Goal: Task Accomplishment & Management: Complete application form

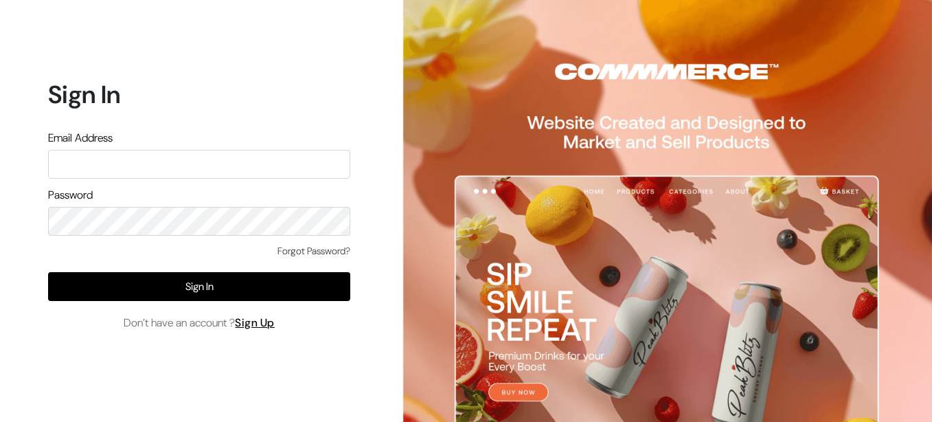
click at [170, 172] on input "text" at bounding box center [199, 164] width 302 height 29
type input "G"
type input "[EMAIL_ADDRESS][DOMAIN_NAME]"
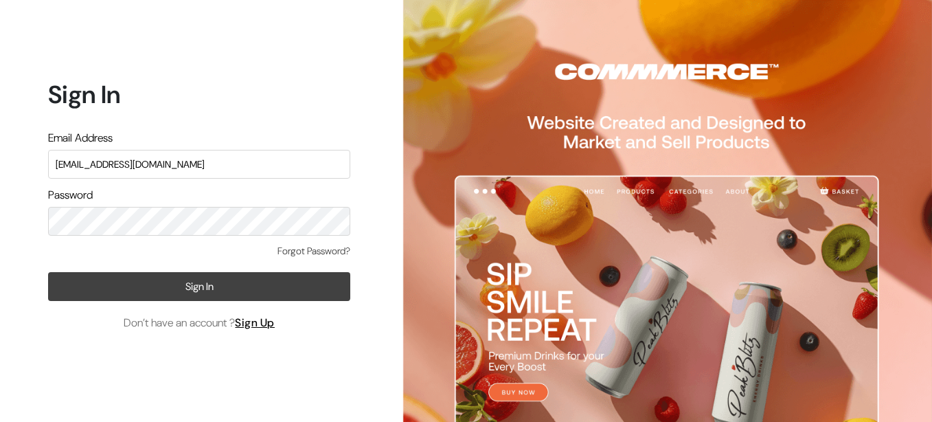
click at [189, 295] on button "Sign In" at bounding box center [199, 286] width 302 height 29
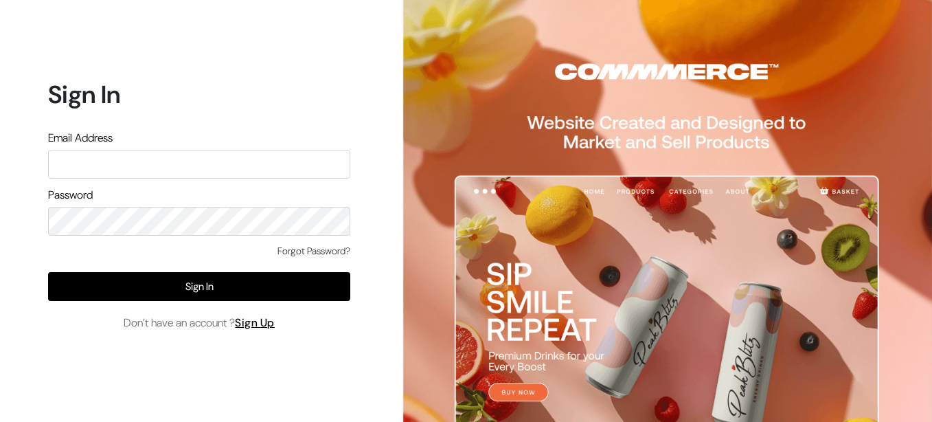
type input "sharmatrdco@gmail.com"
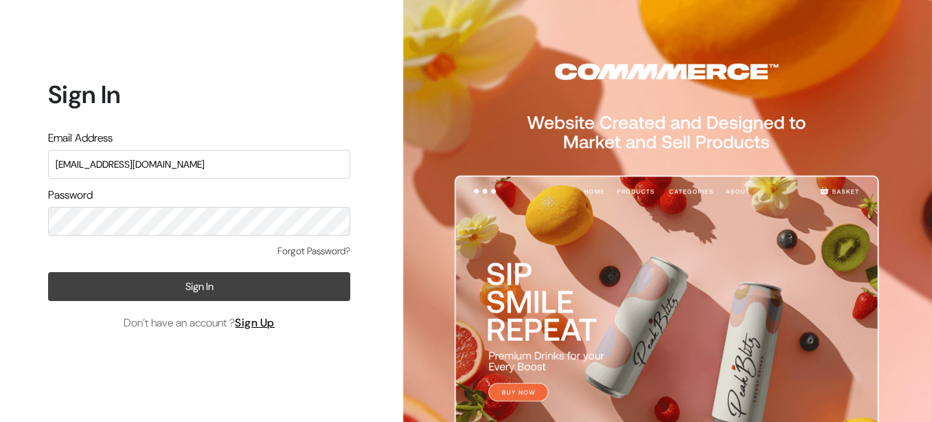
click at [233, 289] on button "Sign In" at bounding box center [199, 286] width 302 height 29
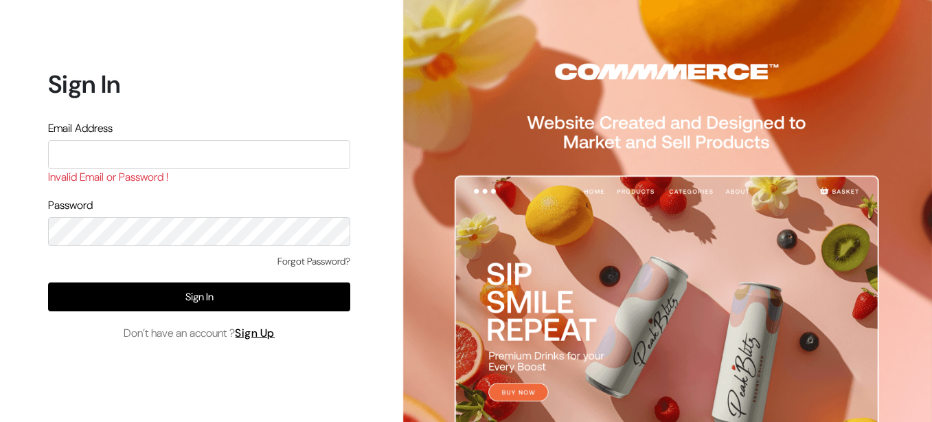
click at [169, 263] on div "Forgot Password?" at bounding box center [199, 268] width 302 height 28
click at [262, 332] on link "Sign Up" at bounding box center [255, 333] width 40 height 14
type input "[EMAIL_ADDRESS][DOMAIN_NAME]"
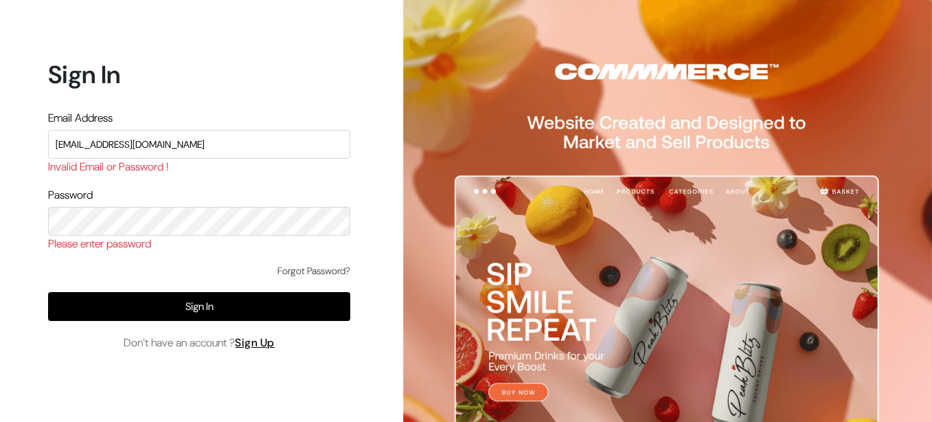
click at [374, 207] on div "Sign In Email Address sharmatrdco@gmail.com Invalid Email or Password ! Passwor…" at bounding box center [194, 211] width 388 height 422
click at [290, 266] on link "Forgot Password?" at bounding box center [313, 271] width 73 height 14
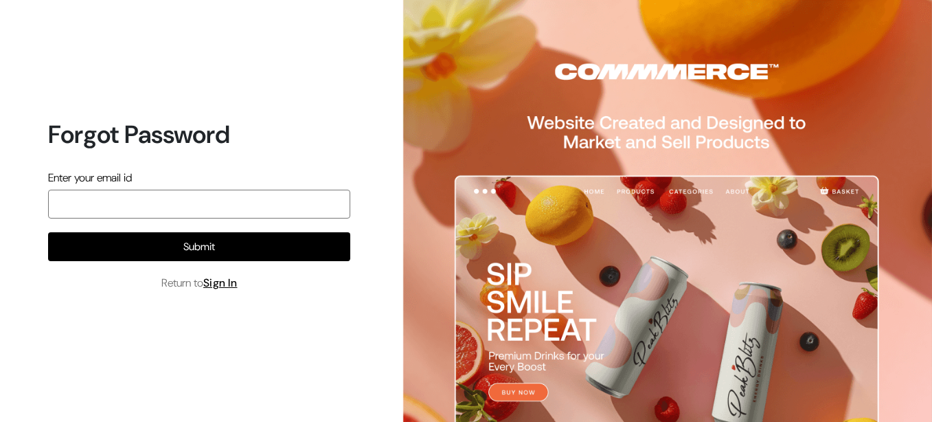
click at [170, 206] on input "email" at bounding box center [199, 204] width 302 height 29
type input "sharmatrdco@gmail.com"
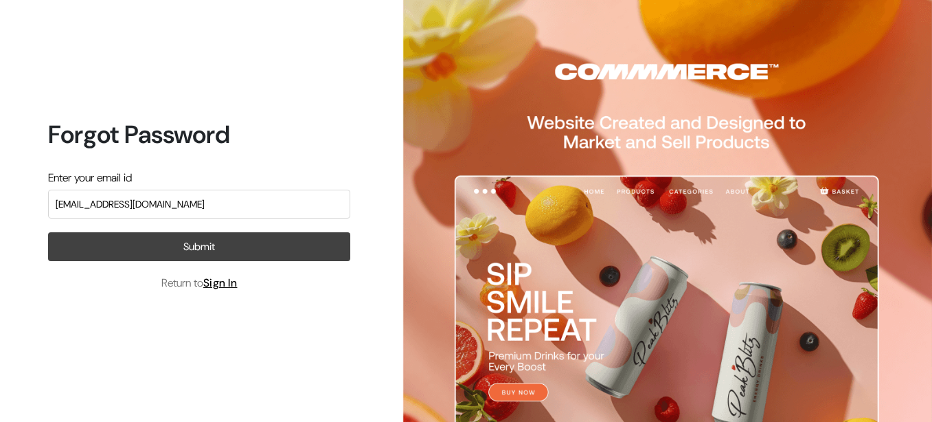
click at [191, 244] on button "Submit" at bounding box center [199, 246] width 302 height 29
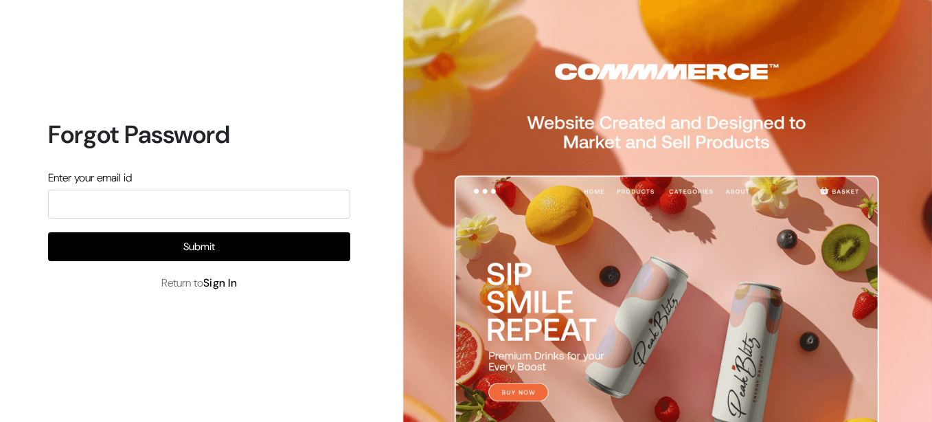
click at [216, 282] on link "Sign In" at bounding box center [220, 282] width 34 height 14
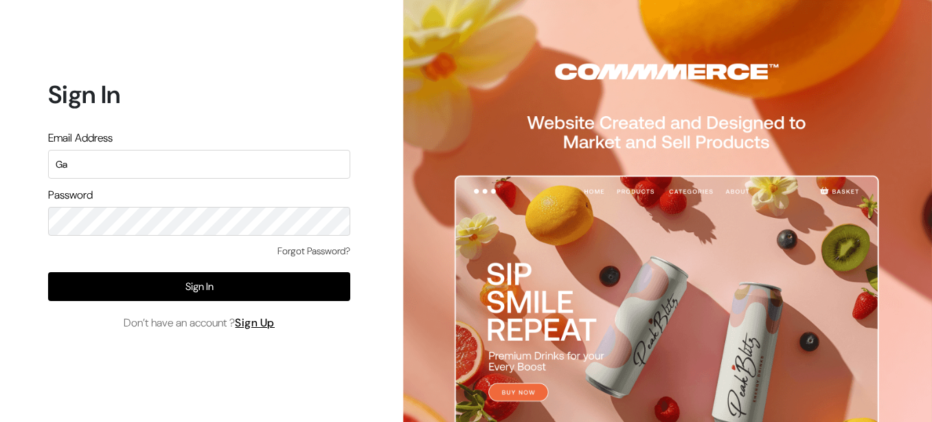
type input "G"
type input "gajusharma1996@gmail.com"
click at [260, 324] on link "Sign Up" at bounding box center [255, 322] width 40 height 14
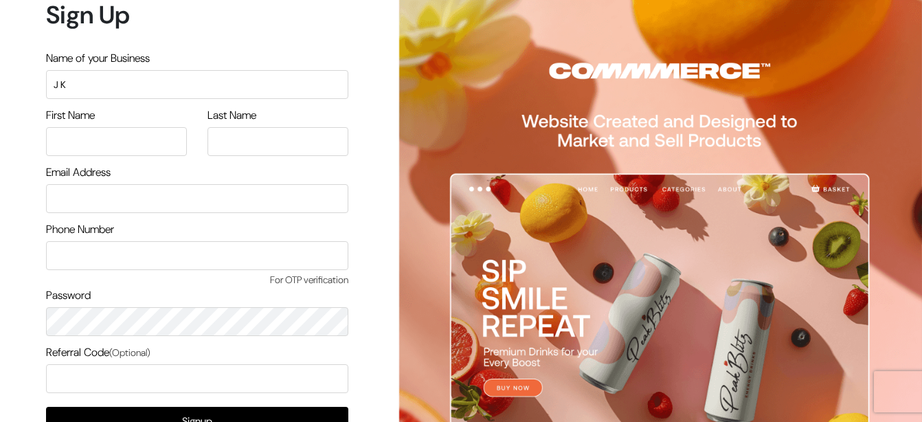
type input "J K ENTERPRISES"
type input "[PERSON_NAME]"
type input "[EMAIL_ADDRESS][DOMAIN_NAME]"
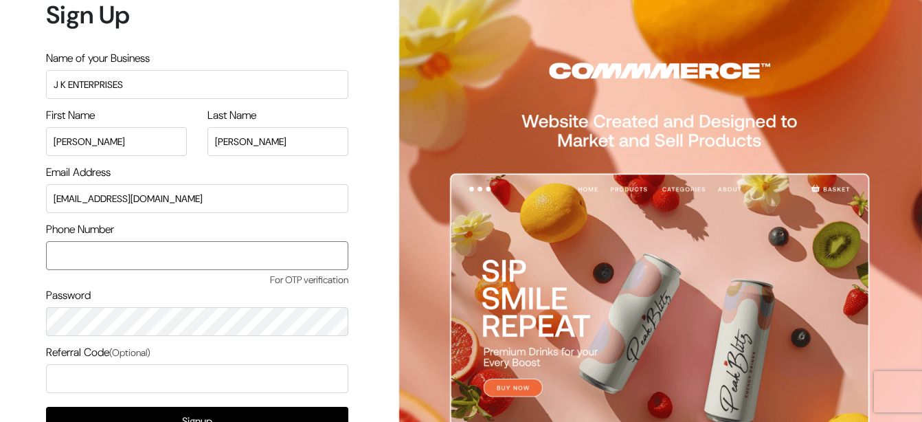
type input "9782478154"
click at [232, 207] on input "[EMAIL_ADDRESS][DOMAIN_NAME]" at bounding box center [197, 198] width 302 height 29
type input "a"
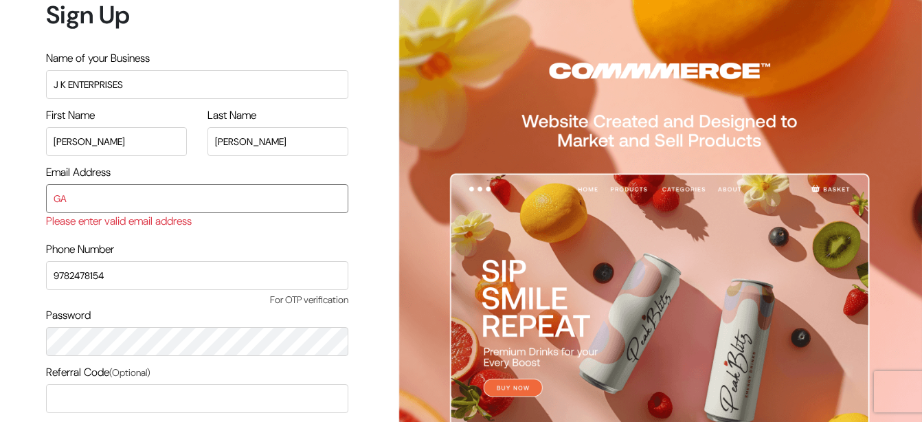
type input "G"
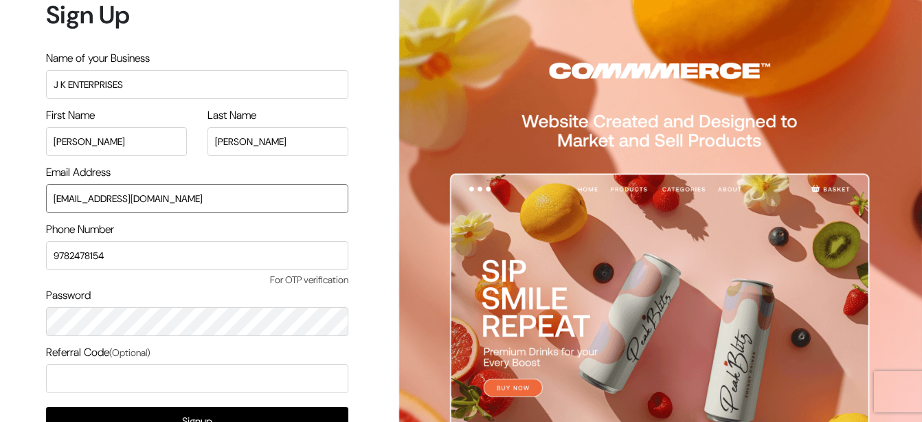
type input "[EMAIL_ADDRESS][DOMAIN_NAME]"
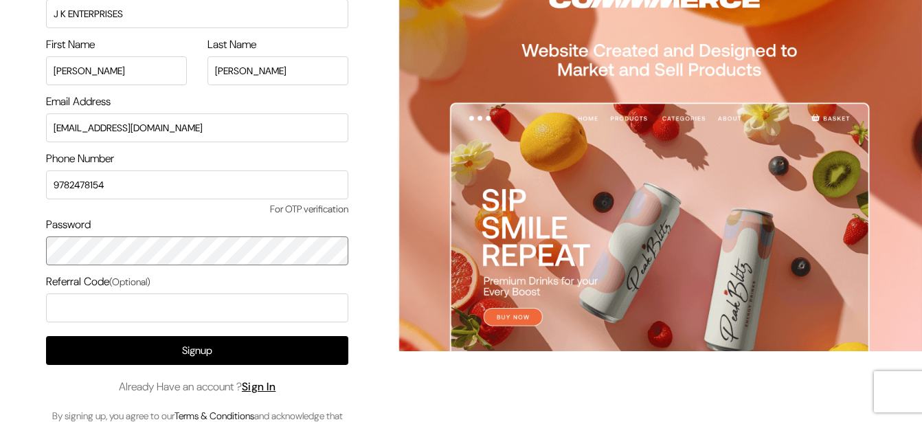
scroll to position [73, 0]
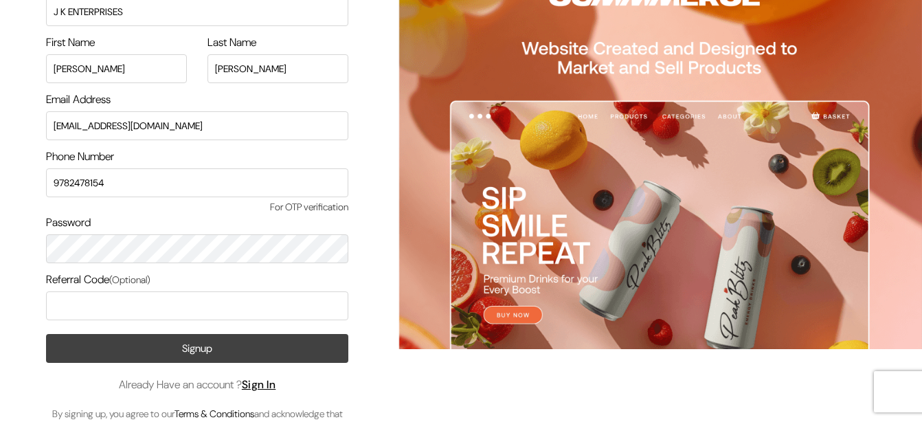
click at [245, 352] on button "Signup" at bounding box center [197, 348] width 302 height 29
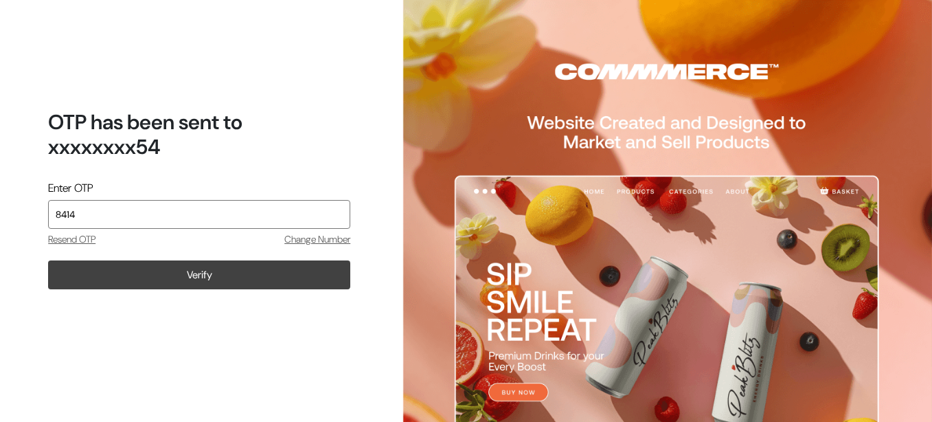
type input "8414"
click at [223, 274] on button "Verify" at bounding box center [199, 274] width 302 height 29
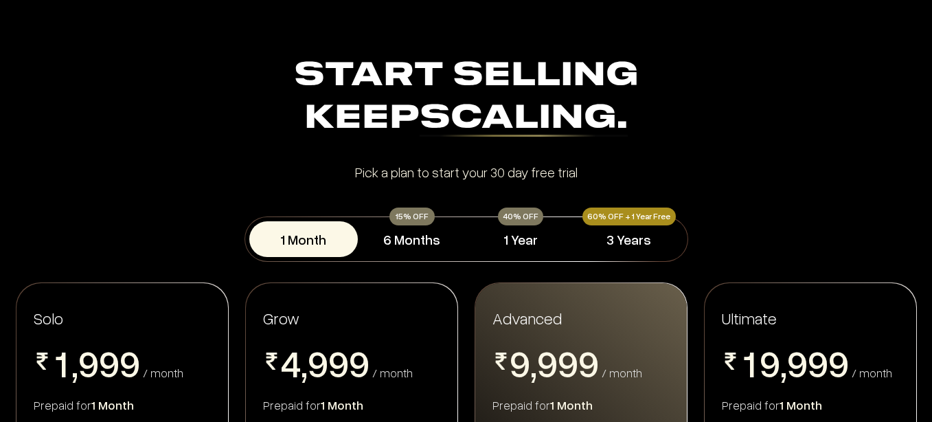
click at [915, 110] on section "Start Selling Keep Scaling. Start Selling Keep Scaling. Pick a plan to start yo…" at bounding box center [466, 117] width 932 height 124
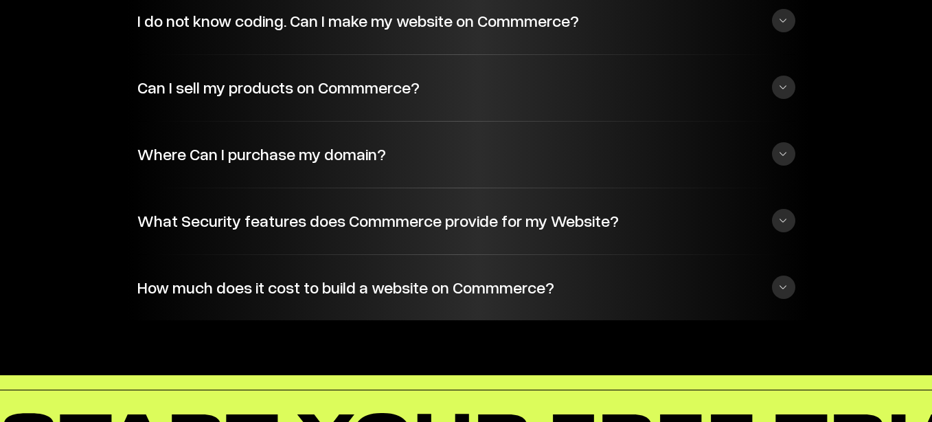
scroll to position [3723, 0]
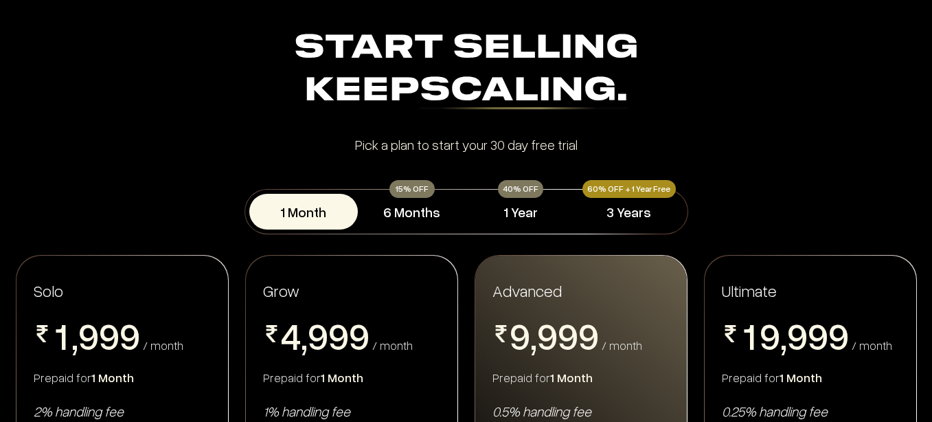
scroll to position [110, 0]
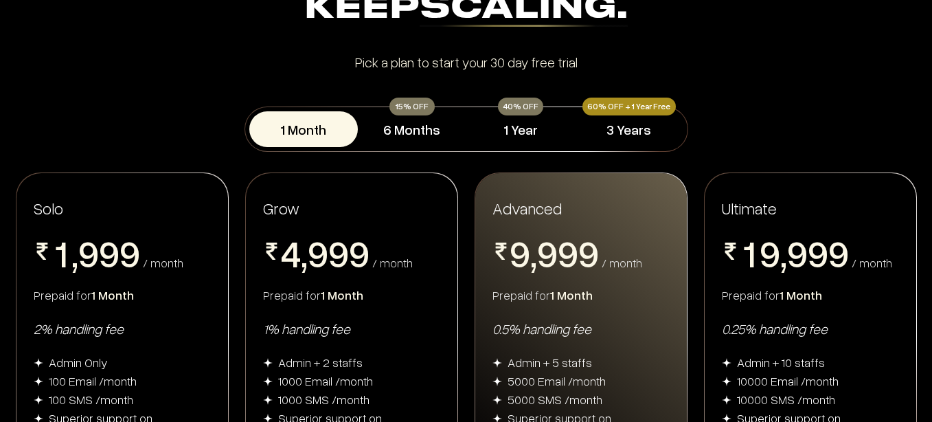
click at [295, 142] on button "1 Month" at bounding box center [303, 129] width 109 height 36
click at [147, 282] on div "Solo 0 1 2 3 4 5 6 7 8 9 , 0 1 2 3 4 5 6 7 8 9 0 1 2 3 4 5 6 7 8 9 0 1 2 3 4 5 …" at bounding box center [122, 364] width 212 height 383
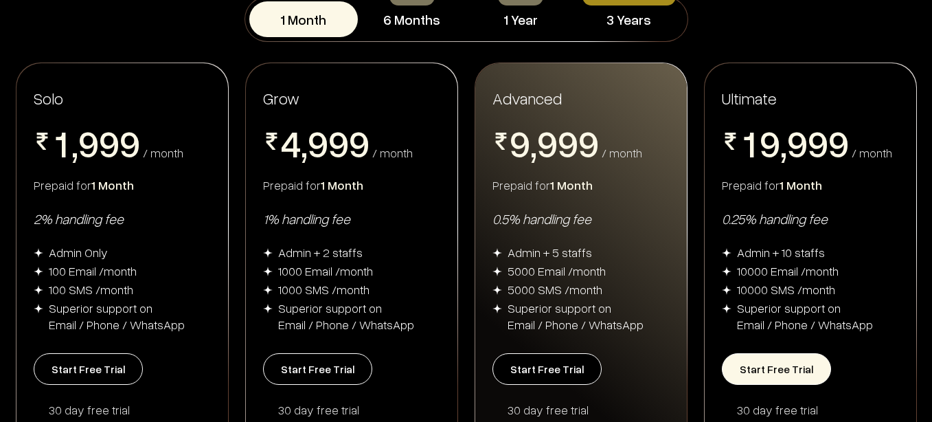
scroll to position [247, 0]
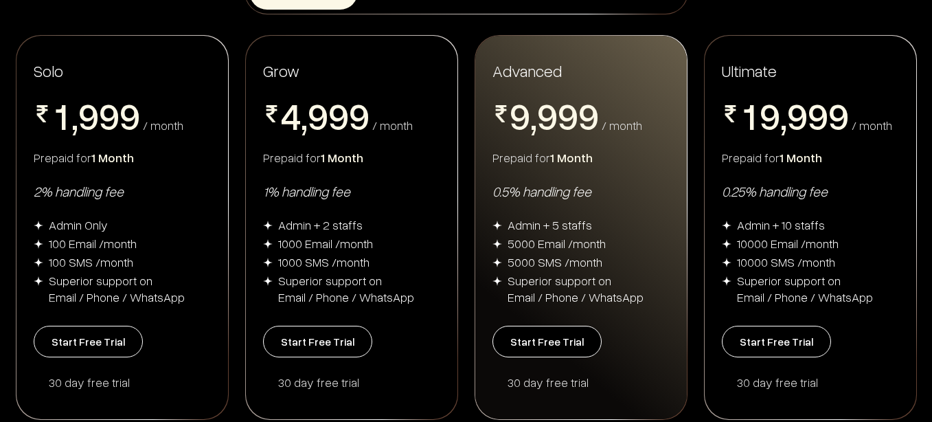
click at [703, 35] on div "Solo 0 1 2 3 4 5 6 7 8 9 , 0 1 2 3 4 5 6 7 8 9 0 1 2 3 4 5 6 7 8 9 0 1 2 3 4 5 …" at bounding box center [466, 227] width 932 height 385
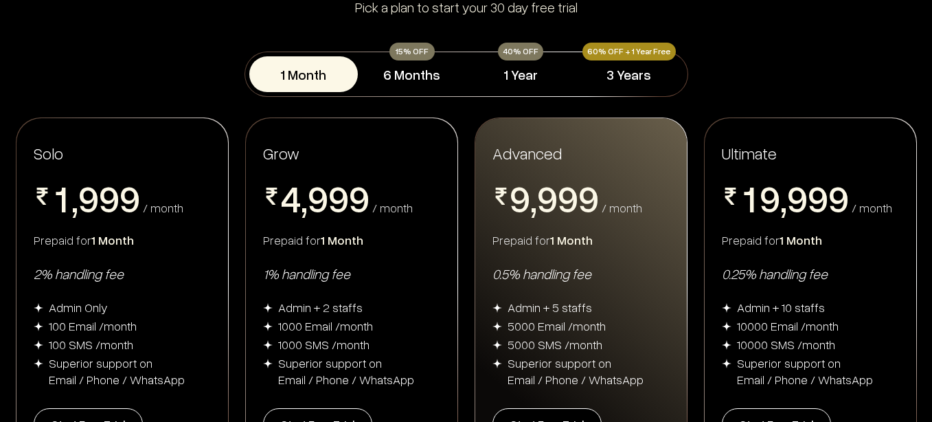
scroll to position [137, 0]
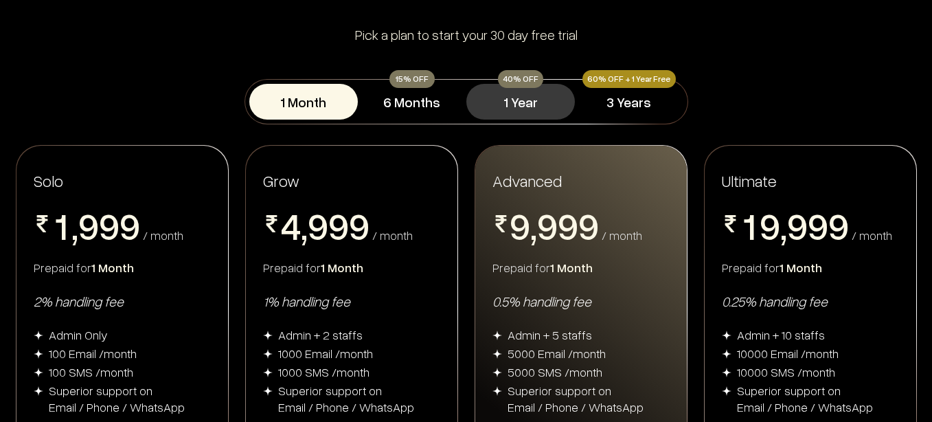
click at [506, 104] on button "1 Year" at bounding box center [520, 102] width 109 height 36
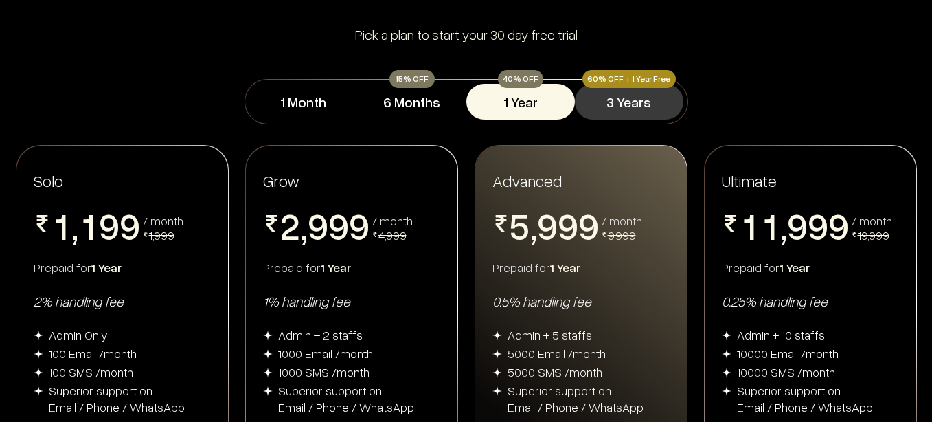
click at [643, 109] on button "3 Years" at bounding box center [629, 102] width 109 height 36
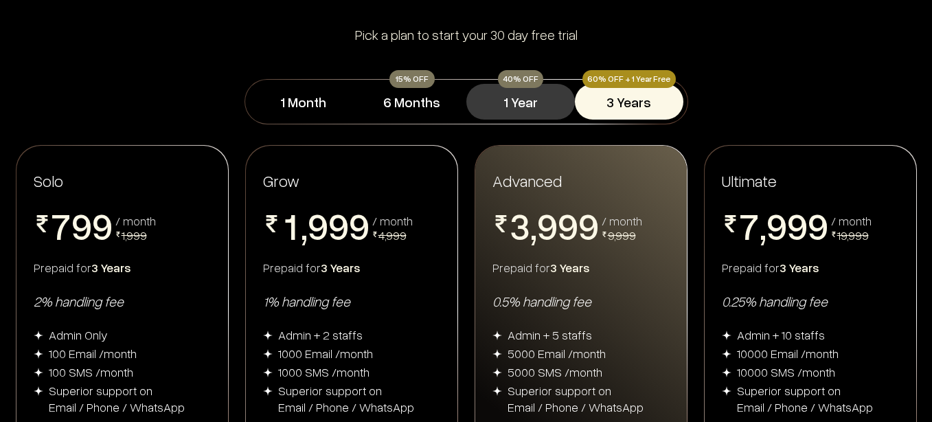
click at [521, 88] on button "1 Year" at bounding box center [520, 102] width 109 height 36
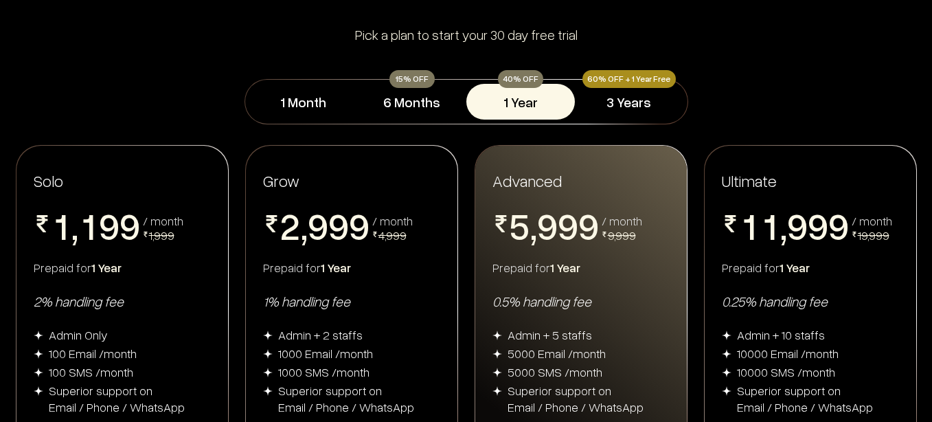
click at [890, 86] on div "1 Month 15% OFF 6 Months 40% OFF 1 Year 60% OFF + 1 Year Free 3 Years" at bounding box center [466, 101] width 932 height 45
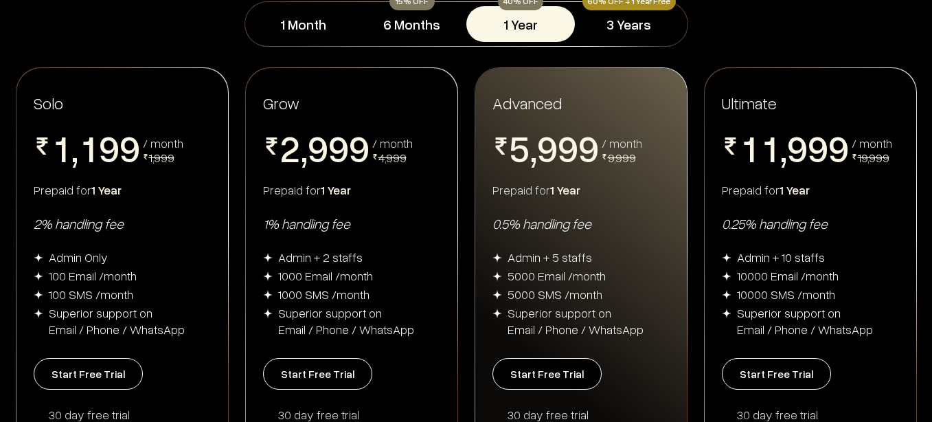
scroll to position [220, 0]
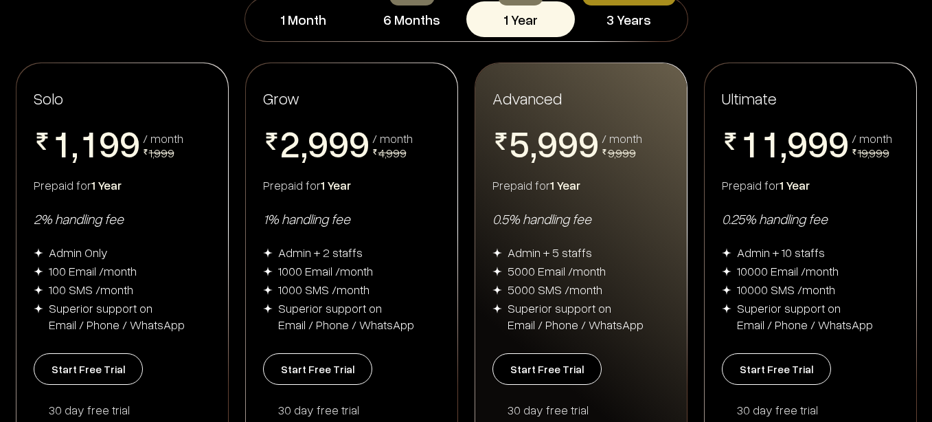
click at [898, 41] on div "1 Month 15% OFF 6 Months 40% OFF 1 Year 60% OFF + 1 Year Free 3 Years" at bounding box center [466, 19] width 932 height 45
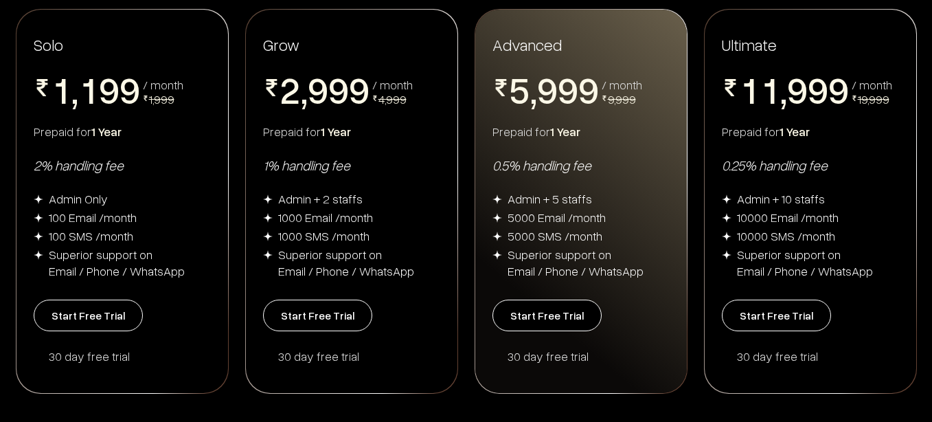
scroll to position [275, 0]
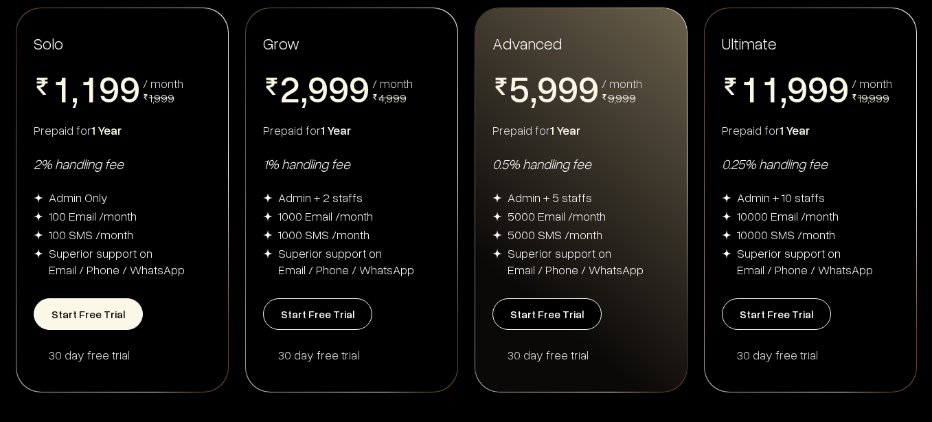
click at [113, 323] on button "Start Free Trial" at bounding box center [88, 314] width 109 height 32
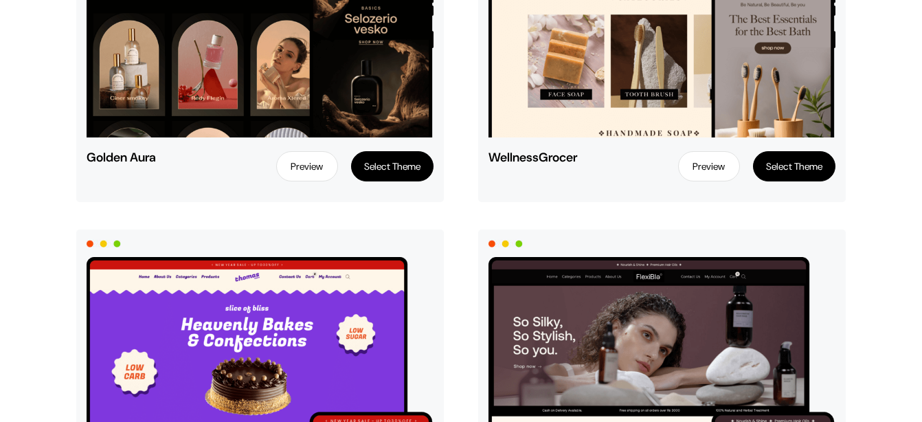
scroll to position [1721, 0]
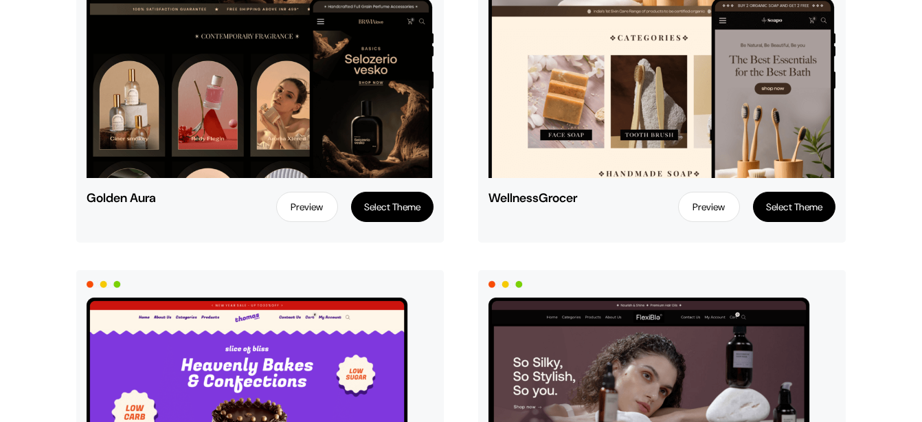
click at [306, 204] on link "Preview" at bounding box center [307, 207] width 62 height 30
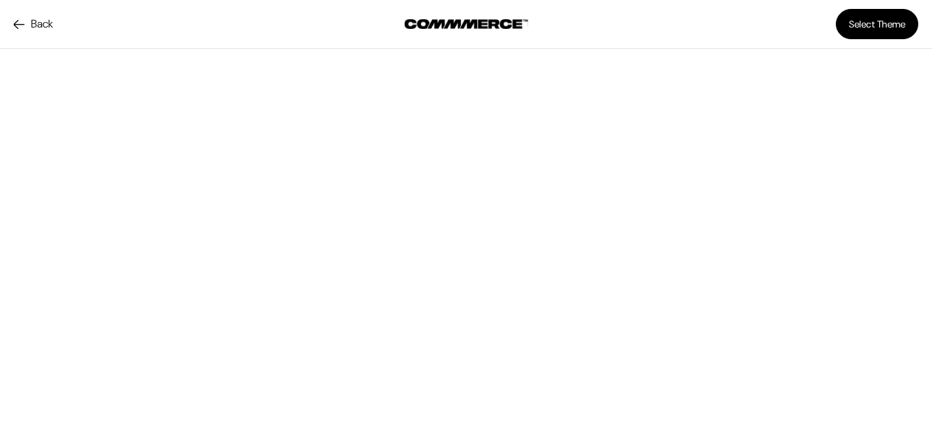
click at [869, 30] on button "Select Theme" at bounding box center [877, 24] width 82 height 30
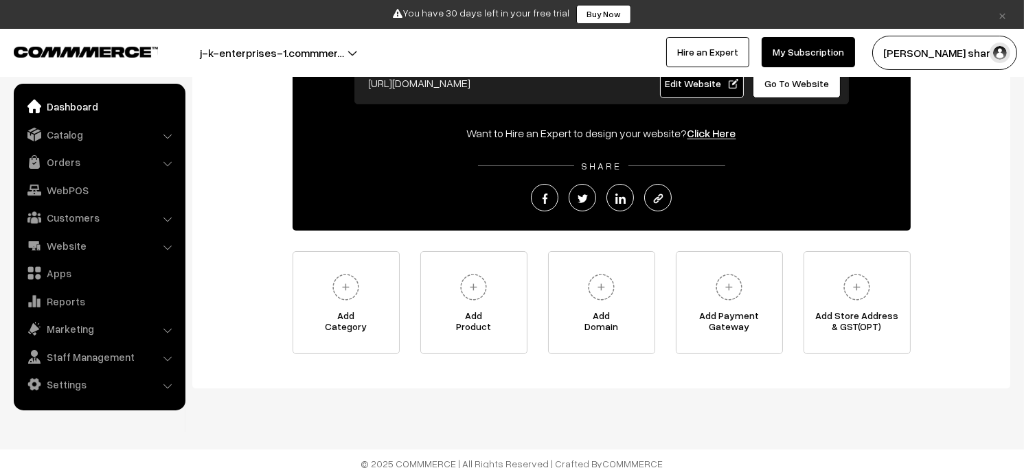
scroll to position [165, 0]
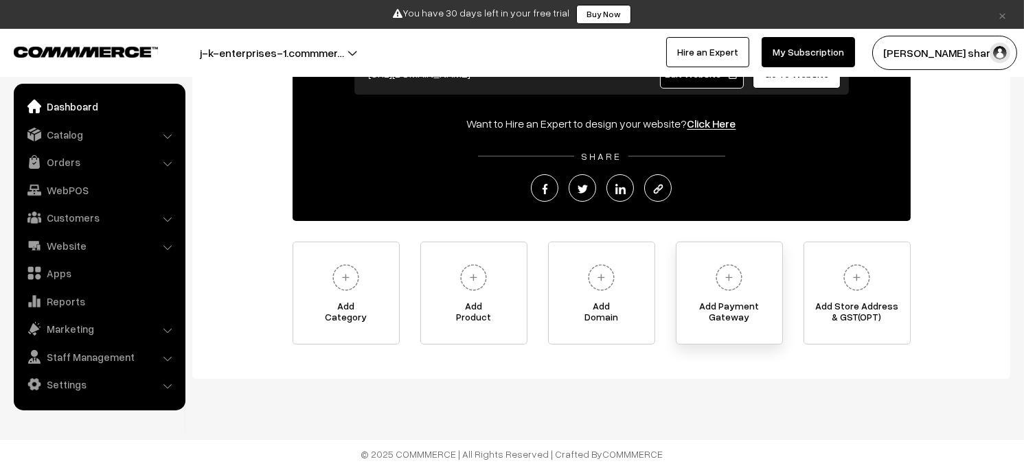
click at [737, 293] on img at bounding box center [729, 278] width 38 height 38
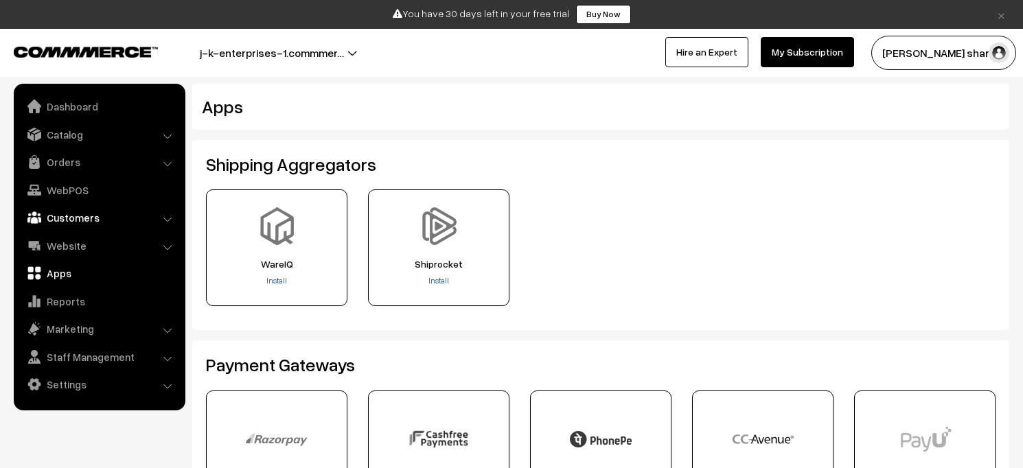
click at [157, 215] on link "Customers" at bounding box center [98, 217] width 163 height 25
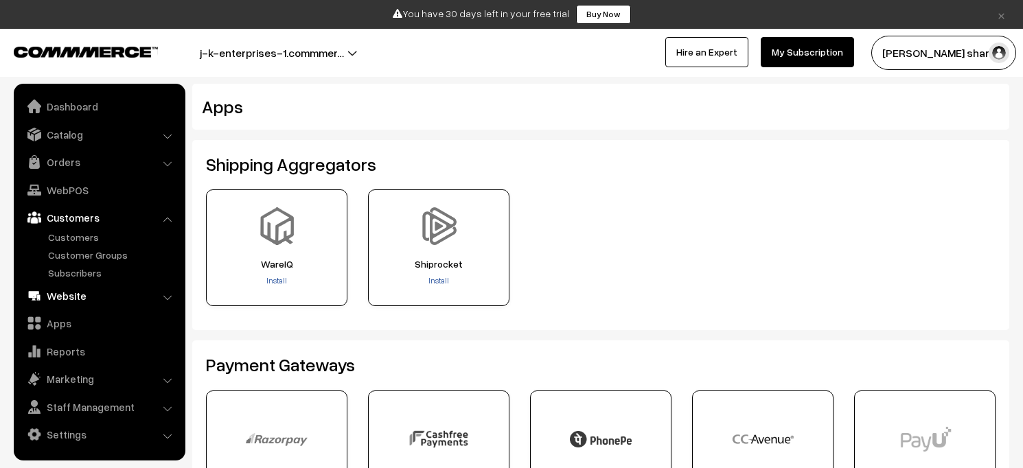
click at [159, 297] on link "Website" at bounding box center [98, 296] width 163 height 25
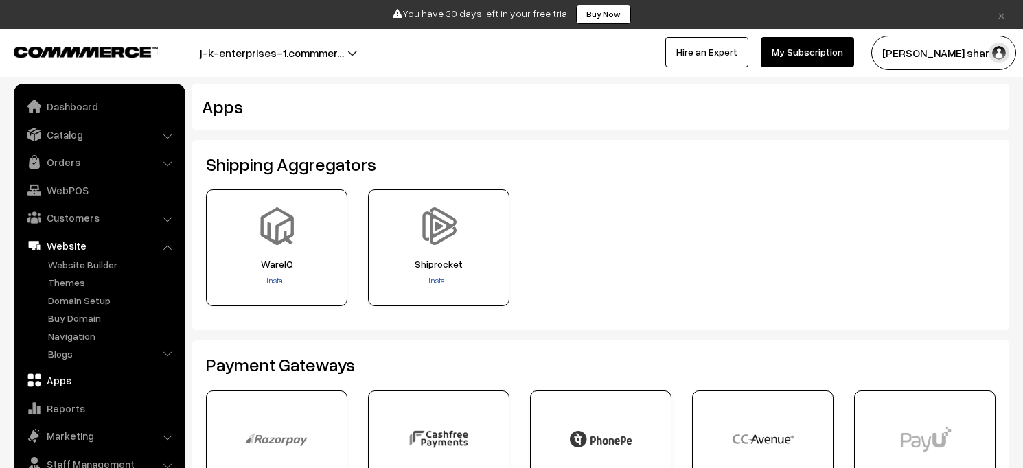
click at [127, 376] on link "Apps" at bounding box center [98, 380] width 163 height 25
